Goal: Task Accomplishment & Management: Complete application form

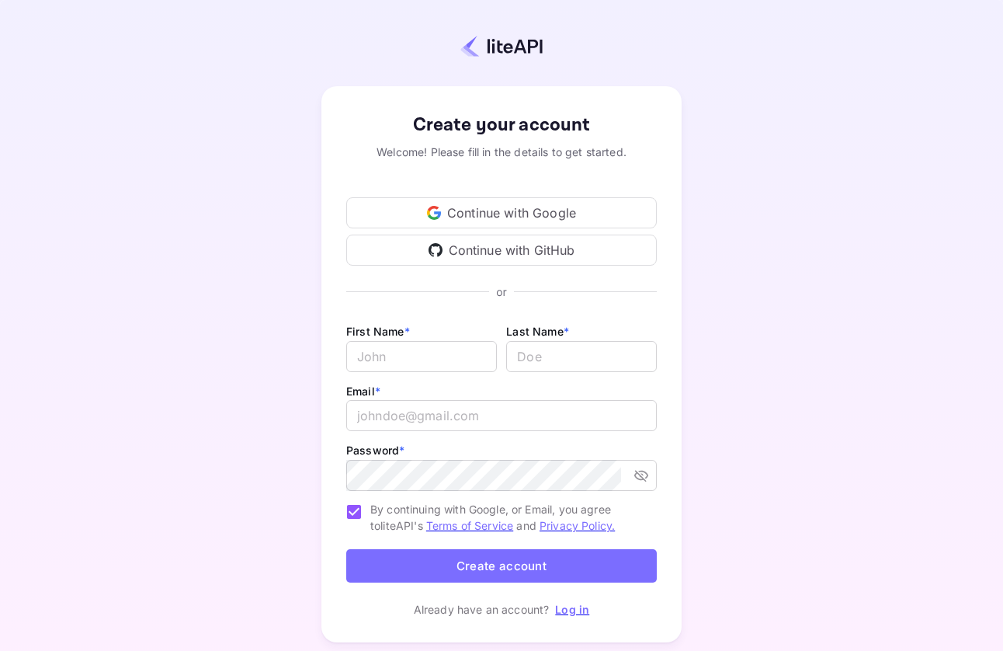
drag, startPoint x: 244, startPoint y: 279, endPoint x: 241, endPoint y: 266, distance: 12.8
